Goal: Check status: Check status

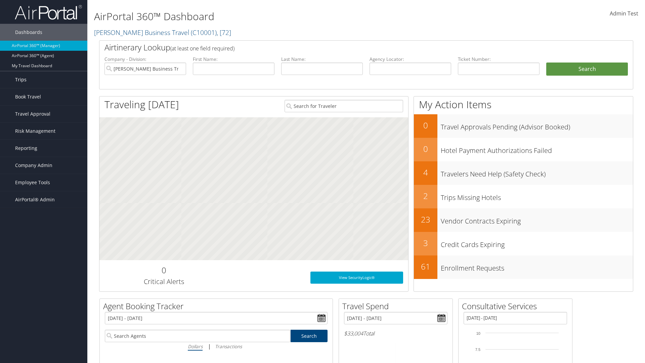
click at [44, 80] on link "Trips" at bounding box center [43, 79] width 87 height 17
click at [44, 108] on link "Past Trips" at bounding box center [43, 113] width 87 height 10
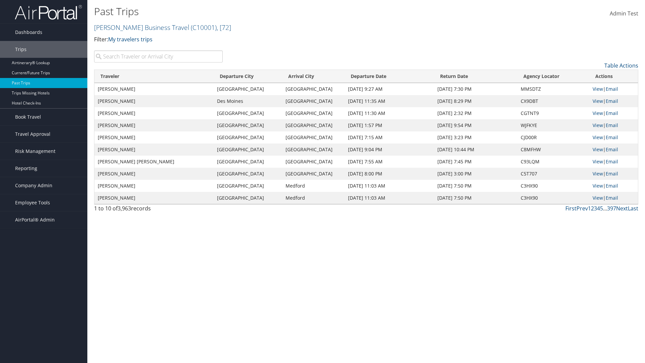
click at [158, 56] on input "search" at bounding box center [158, 56] width 129 height 12
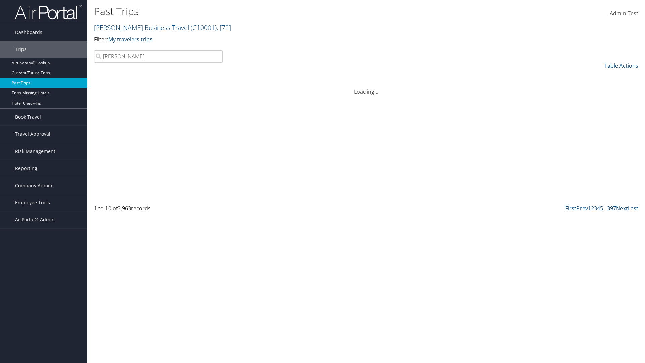
type input "Kathleen"
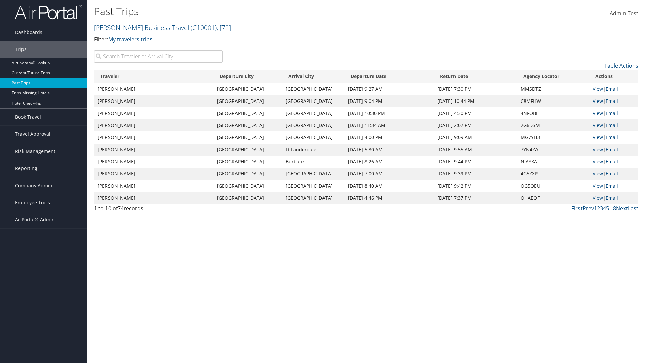
click at [158, 56] on input "search" at bounding box center [158, 56] width 129 height 12
type input "Grand Rapids"
